Goal: Information Seeking & Learning: Learn about a topic

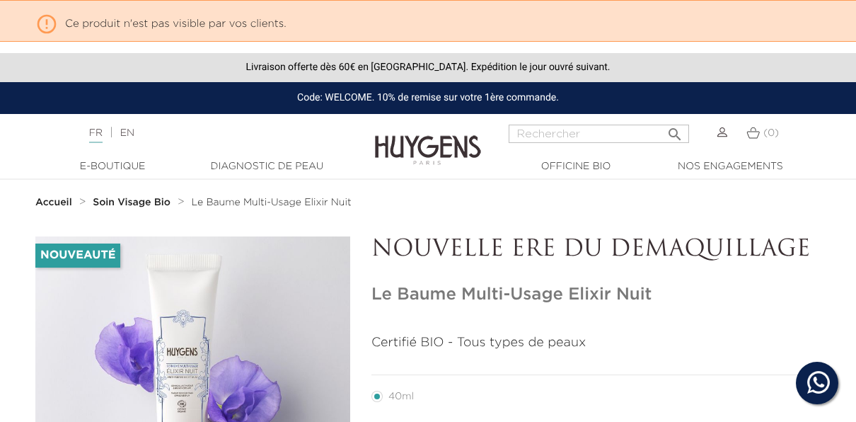
click at [163, 207] on strong "Soin Visage Bio" at bounding box center [132, 202] width 78 height 10
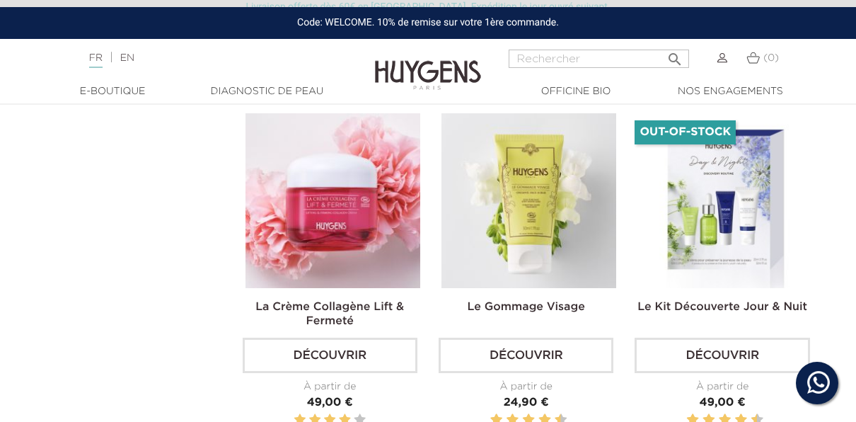
scroll to position [1203, 0]
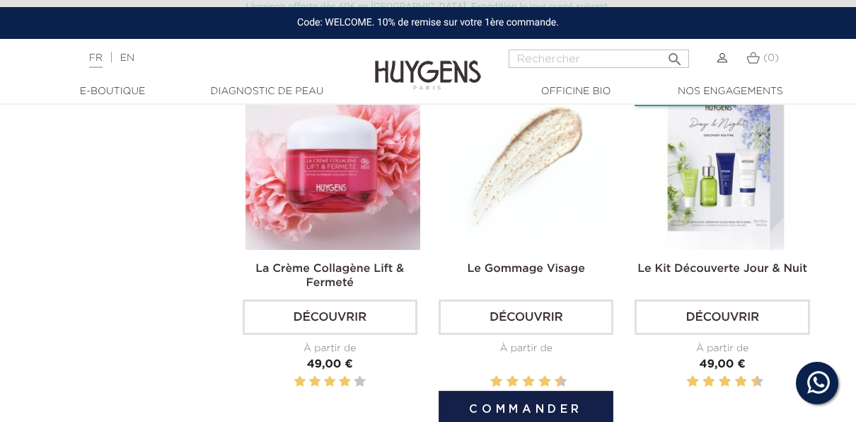
click at [573, 192] on img at bounding box center [528, 162] width 175 height 175
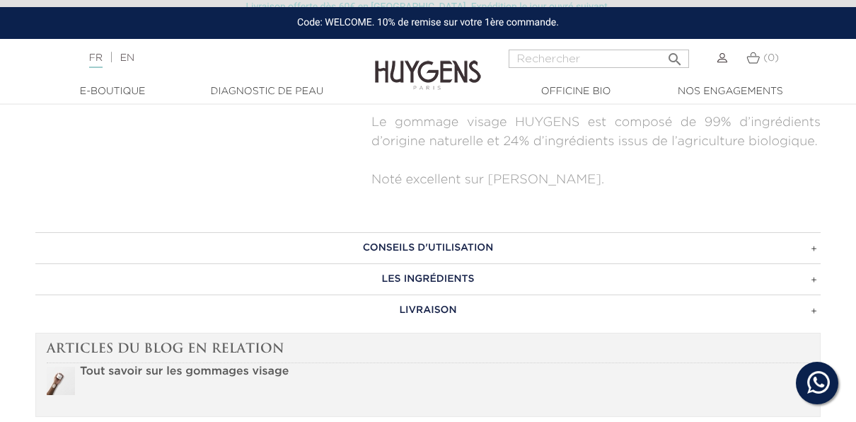
scroll to position [778, 0]
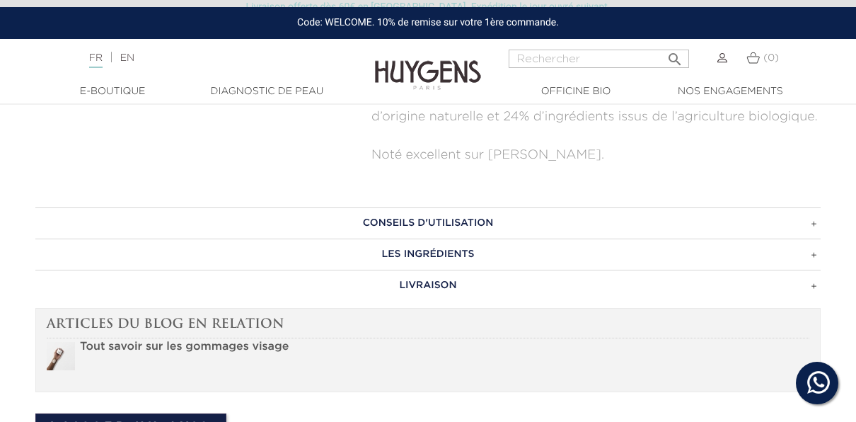
click at [466, 226] on h3 "Conseils d'utilisation" at bounding box center [427, 222] width 785 height 31
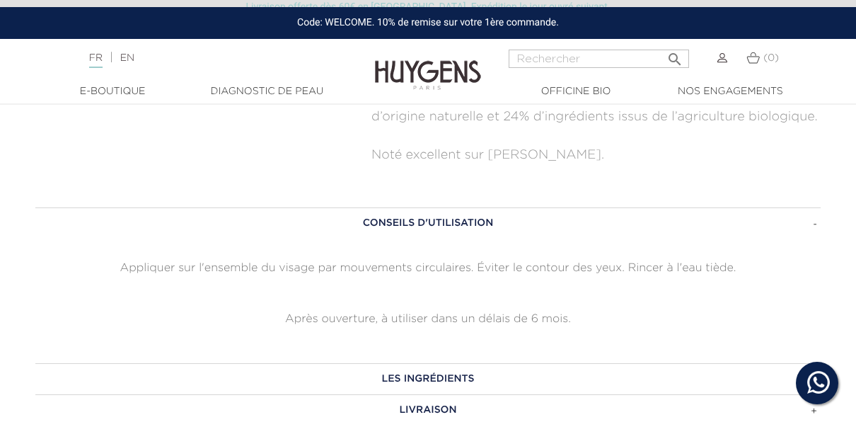
click at [466, 226] on h3 "Conseils d'utilisation" at bounding box center [427, 222] width 785 height 31
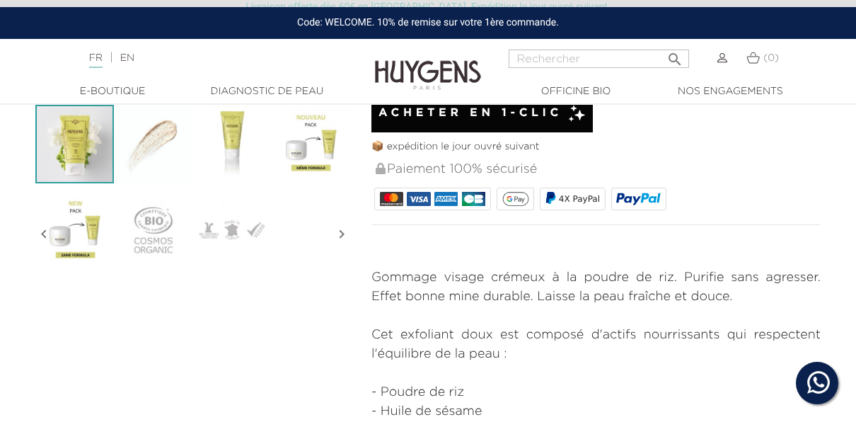
scroll to position [425, 0]
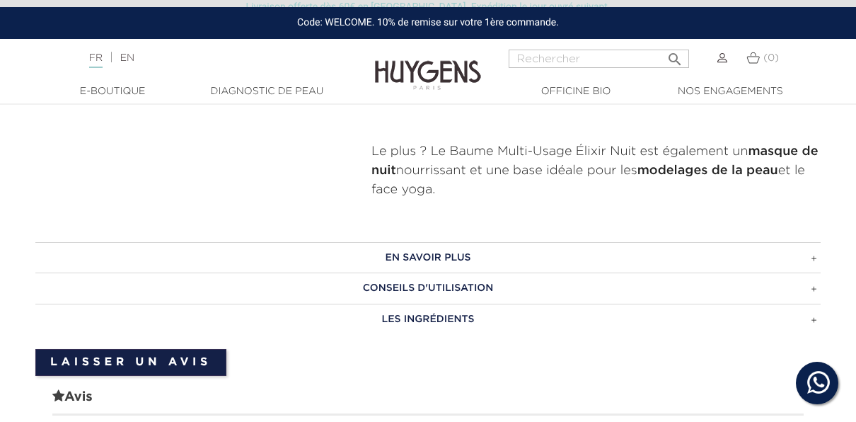
scroll to position [920, 0]
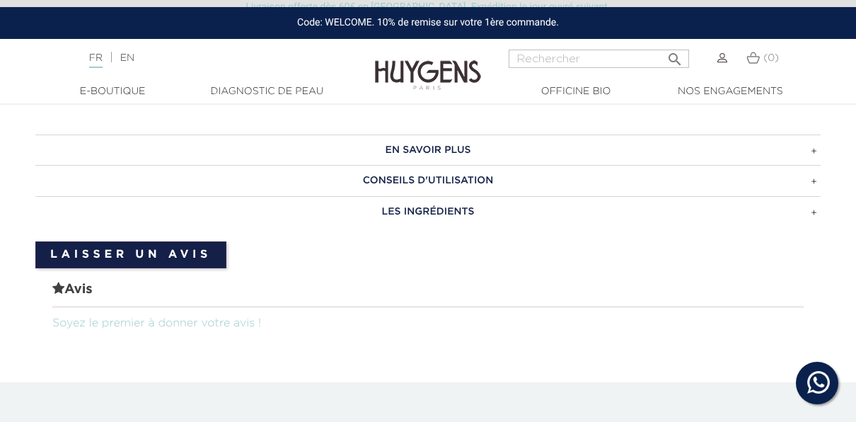
click at [349, 158] on h3 "EN SAVOIR PLUS" at bounding box center [427, 149] width 785 height 31
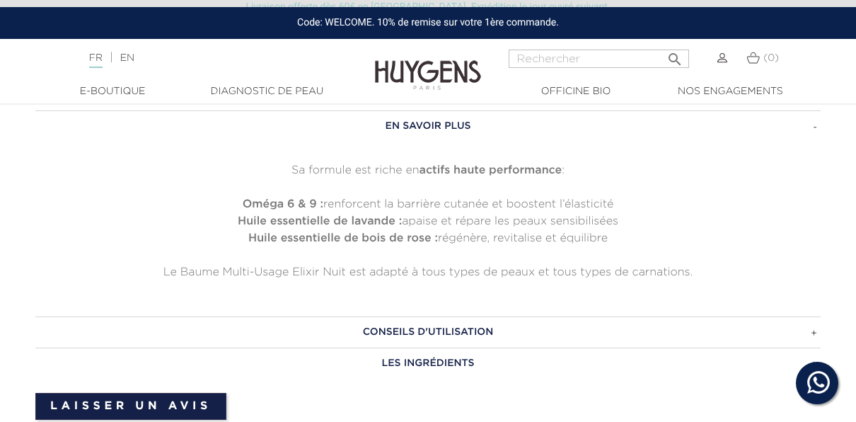
scroll to position [991, 0]
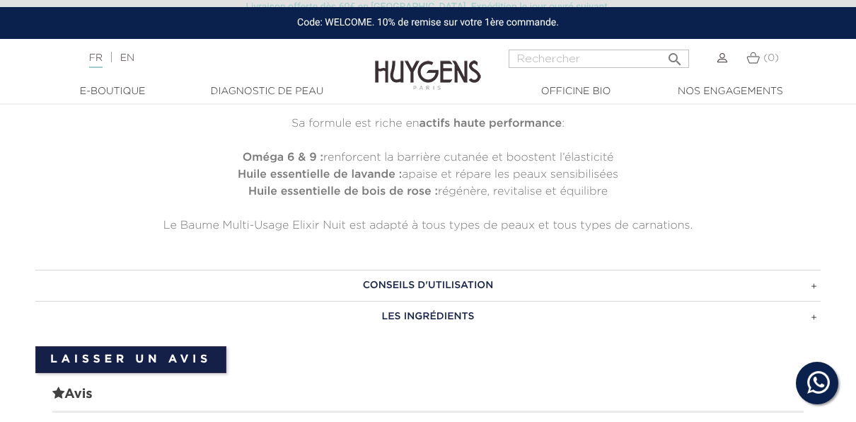
click at [386, 269] on div "EN SAVOIR PLUS Sa formule est riche en actifs haute performance : Oméga 6 & 9 :…" at bounding box center [427, 198] width 785 height 268
click at [393, 283] on h3 "CONSEILS D'UTILISATION" at bounding box center [427, 285] width 785 height 31
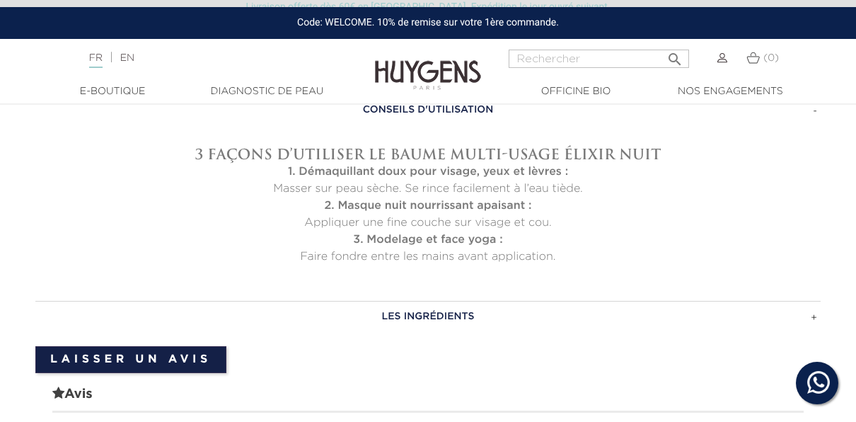
click at [390, 318] on h3 "LES INGRÉDIENTS" at bounding box center [427, 316] width 785 height 31
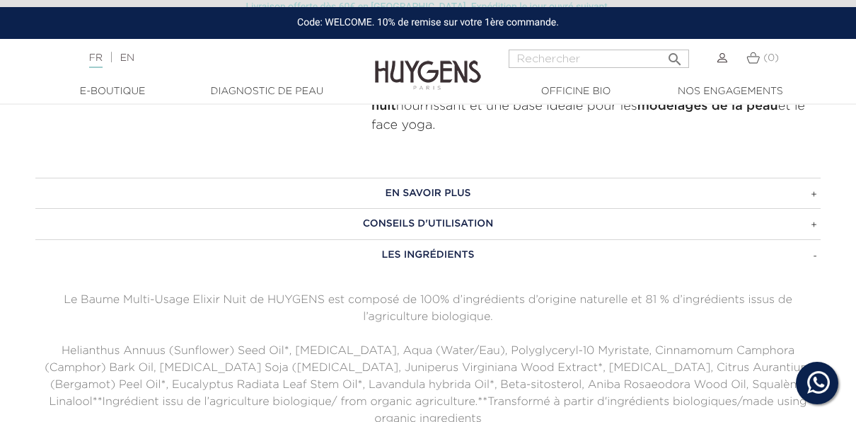
scroll to position [849, 0]
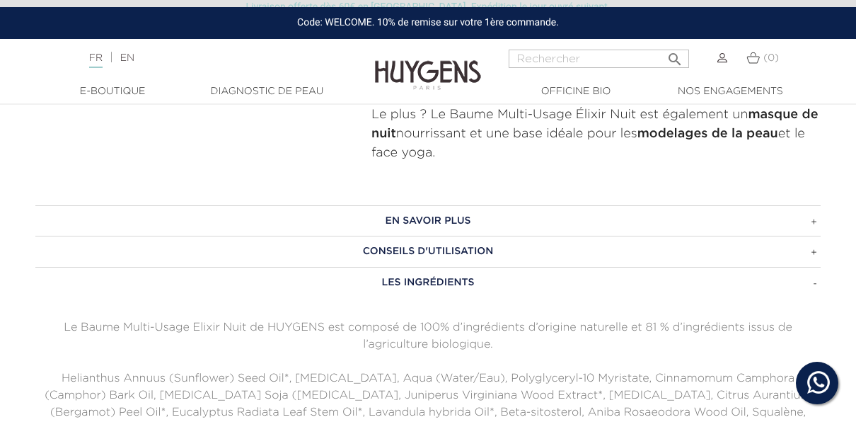
click at [388, 258] on h3 "CONSEILS D'UTILISATION" at bounding box center [427, 251] width 785 height 31
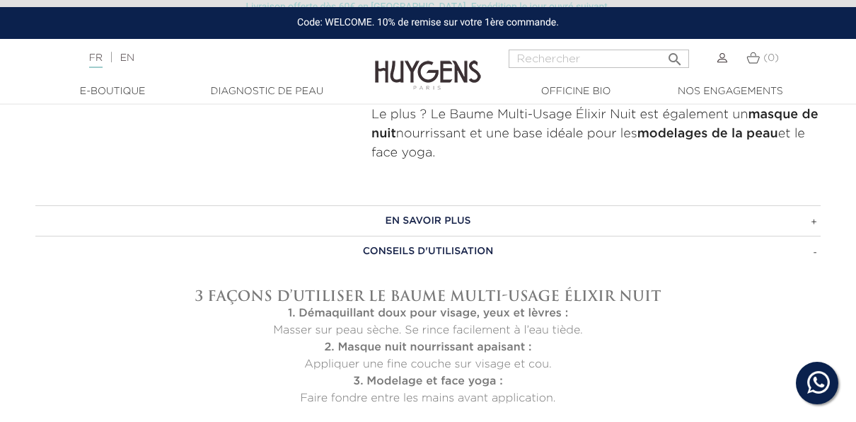
click at [411, 219] on h3 "EN SAVOIR PLUS" at bounding box center [427, 220] width 785 height 31
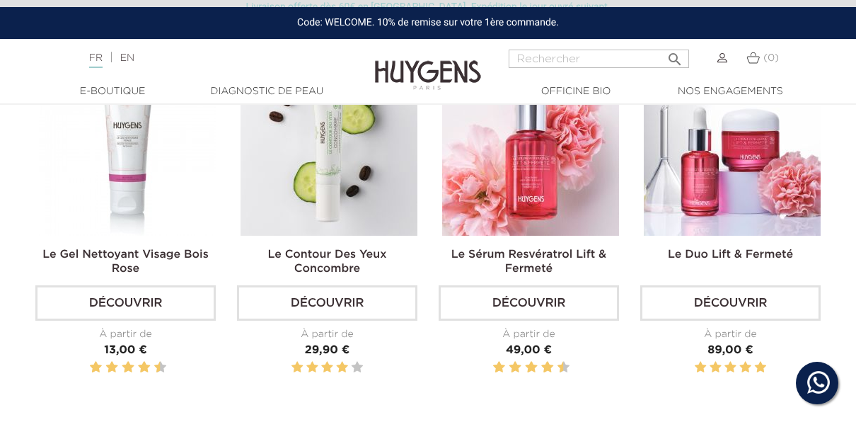
scroll to position [2052, 0]
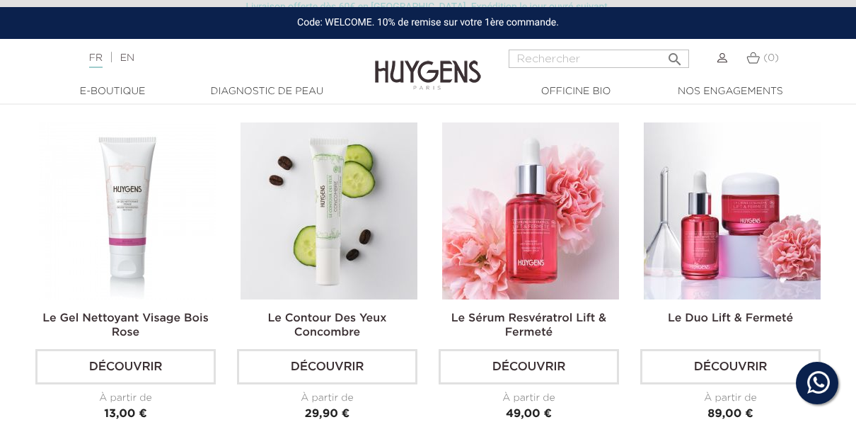
click at [345, 197] on img at bounding box center [329, 210] width 177 height 177
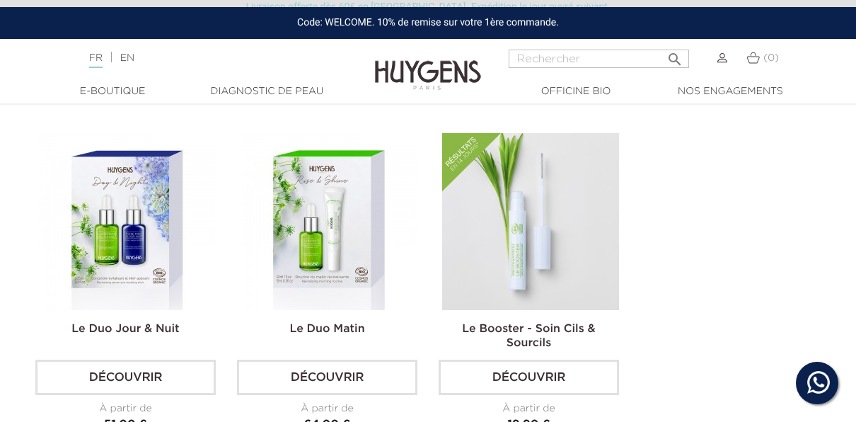
scroll to position [2264, 0]
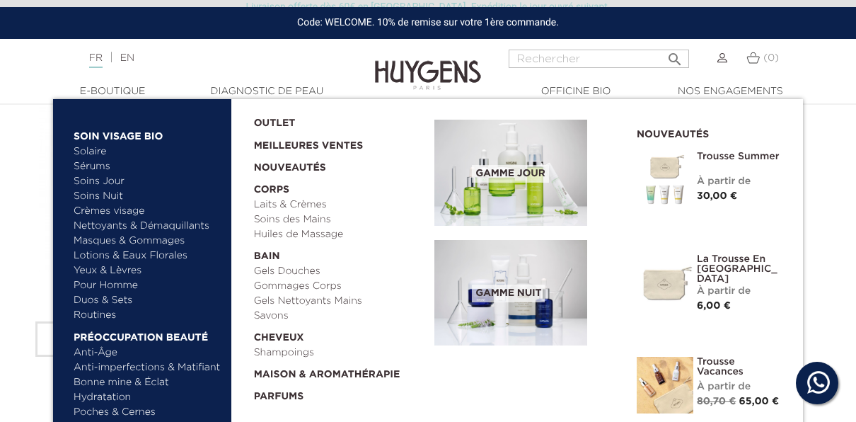
click at [107, 181] on link "Soins Jour" at bounding box center [148, 181] width 148 height 15
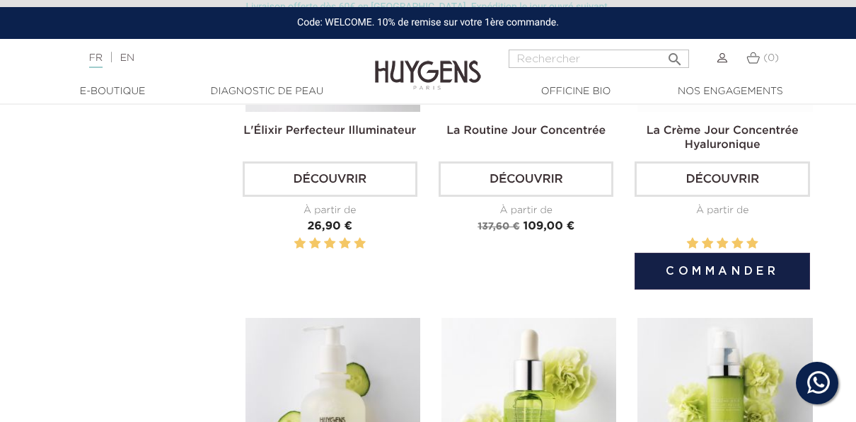
scroll to position [637, 0]
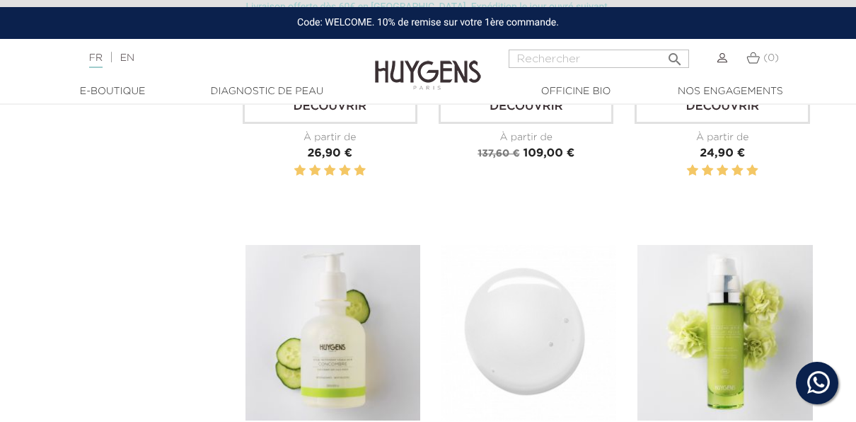
click at [575, 253] on img at bounding box center [528, 332] width 175 height 175
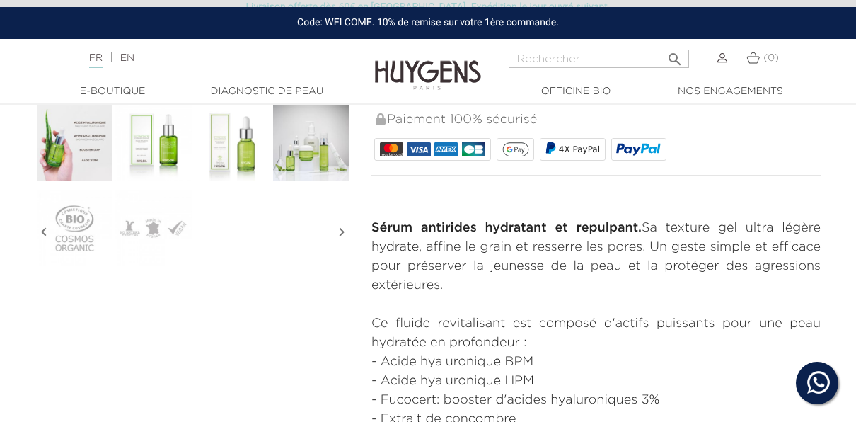
scroll to position [566, 0]
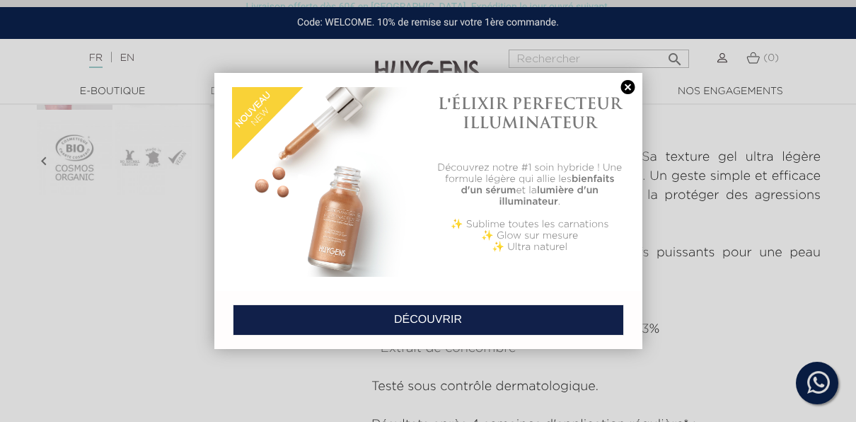
click at [622, 89] on link at bounding box center [628, 87] width 20 height 15
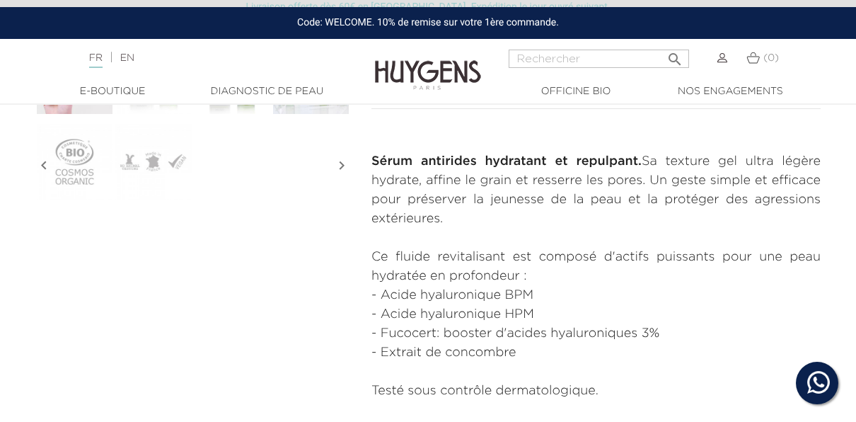
scroll to position [354, 0]
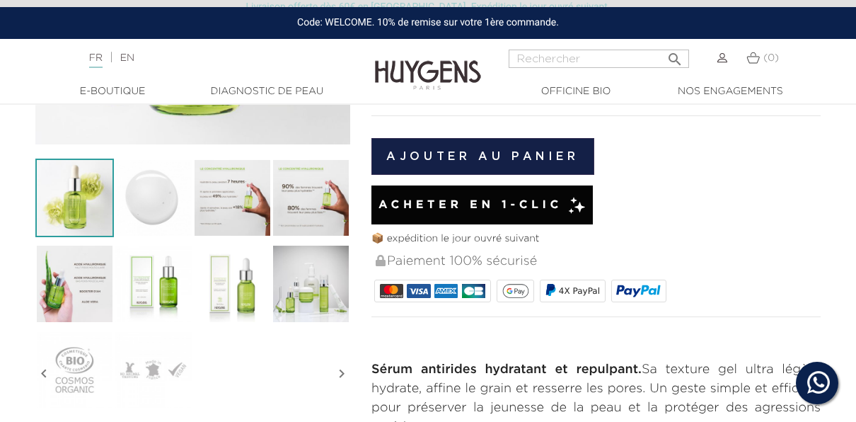
click at [221, 195] on img at bounding box center [232, 197] width 79 height 79
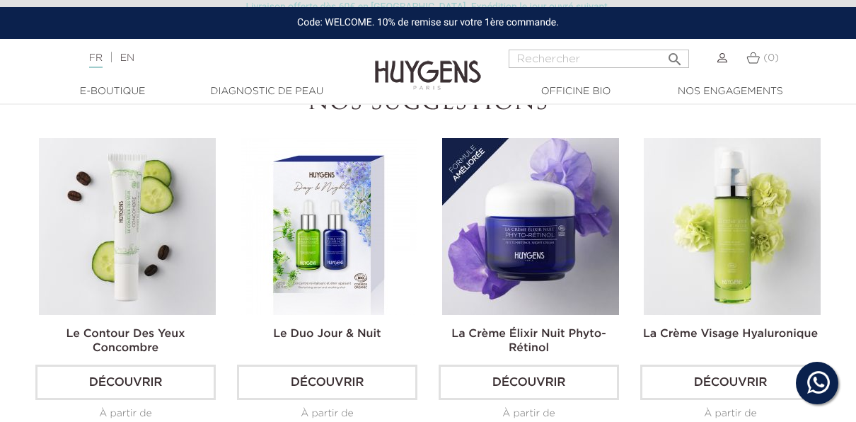
scroll to position [2193, 0]
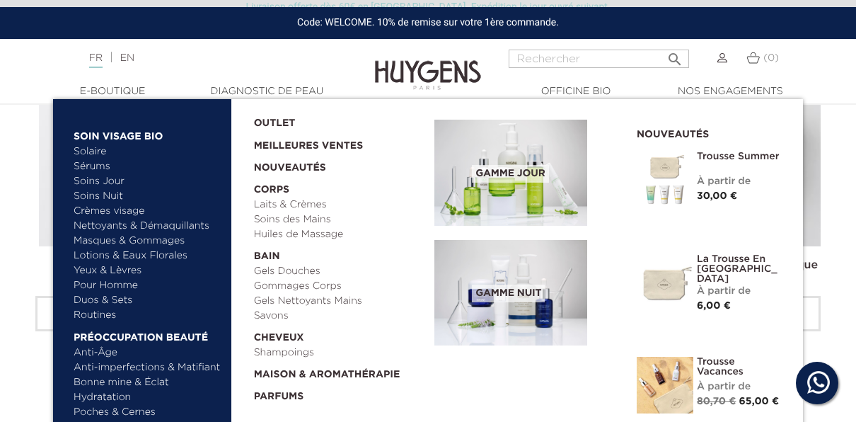
click at [92, 154] on link "Solaire" at bounding box center [148, 151] width 148 height 15
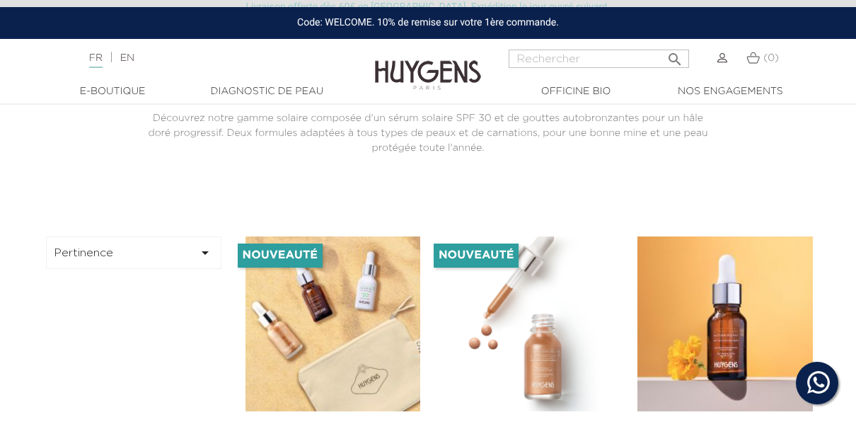
scroll to position [142, 0]
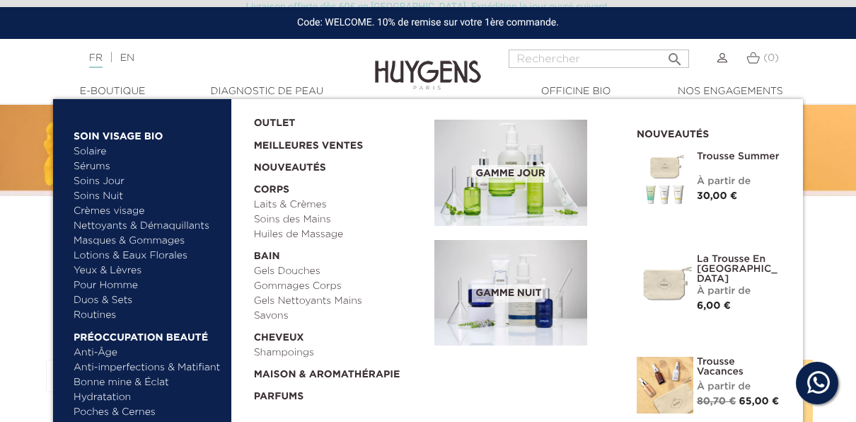
click at [103, 164] on link "Sérums" at bounding box center [148, 166] width 148 height 15
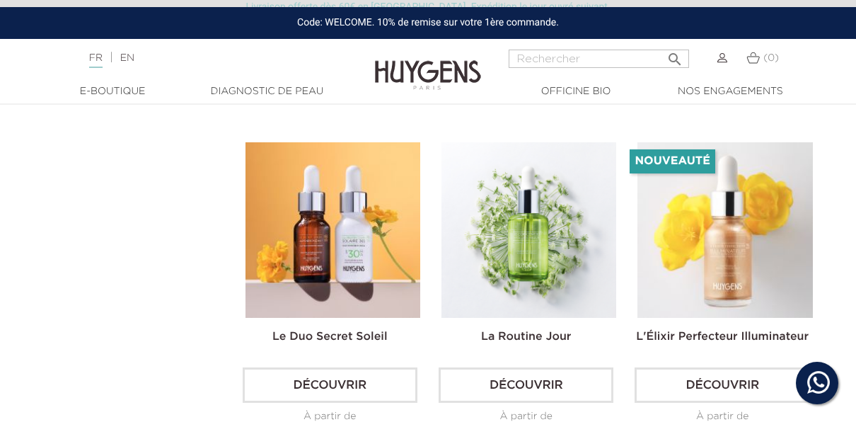
scroll to position [2264, 0]
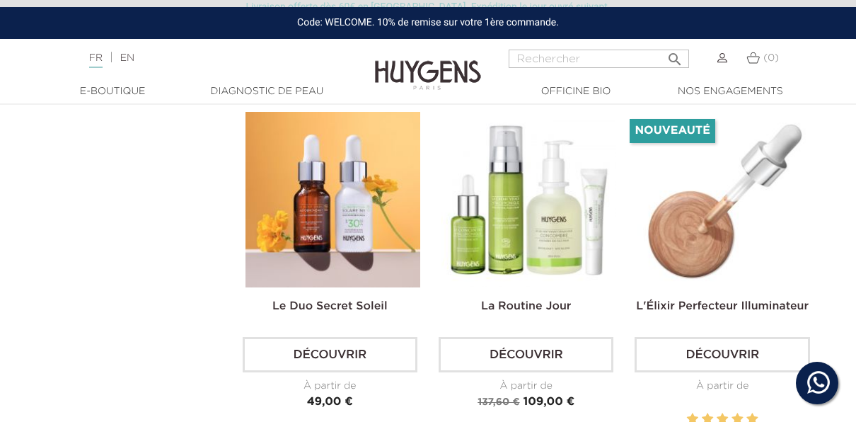
click at [773, 212] on img at bounding box center [724, 199] width 175 height 175
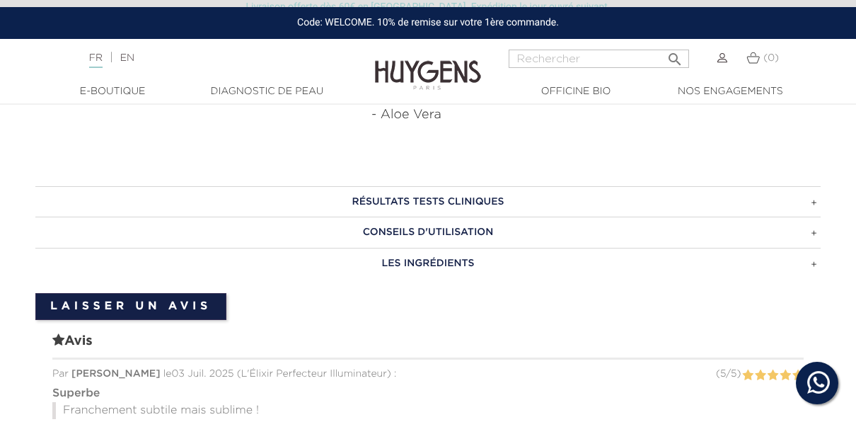
scroll to position [849, 0]
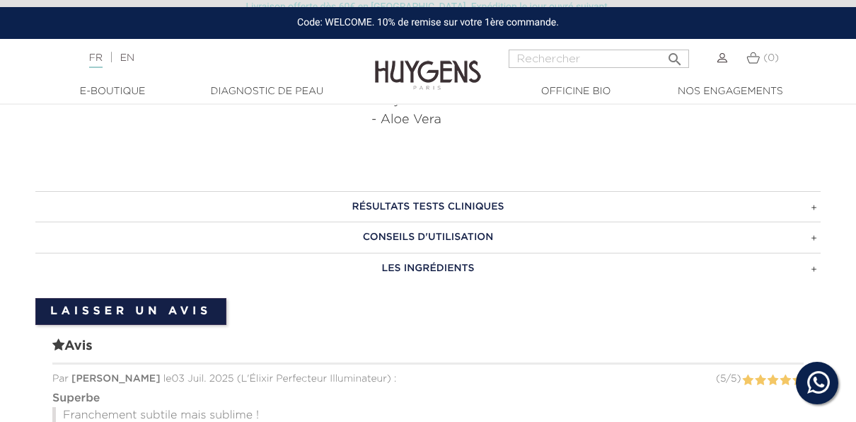
click at [403, 210] on h3 "RÉSULTATS TESTS CLINIQUES" at bounding box center [427, 206] width 785 height 31
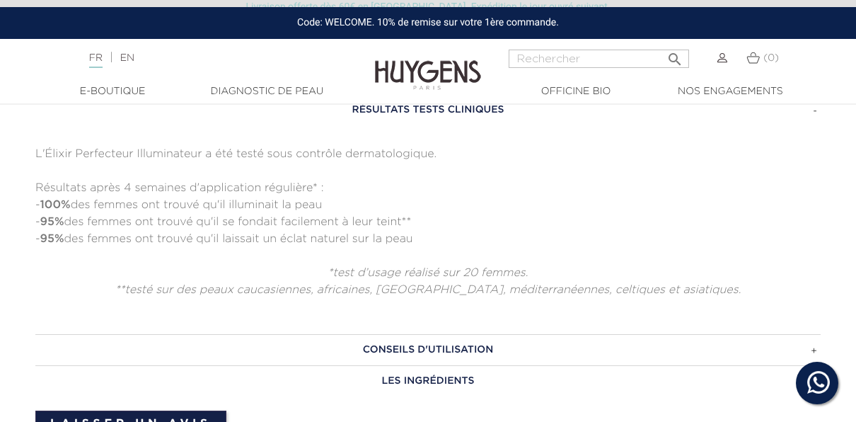
scroll to position [920, 0]
